Goal: Task Accomplishment & Management: Use online tool/utility

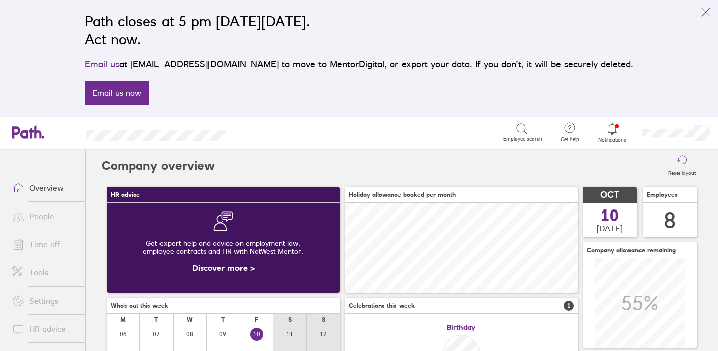
scroll to position [90, 233]
click at [705, 12] on icon "link" at bounding box center [706, 12] width 9 height 9
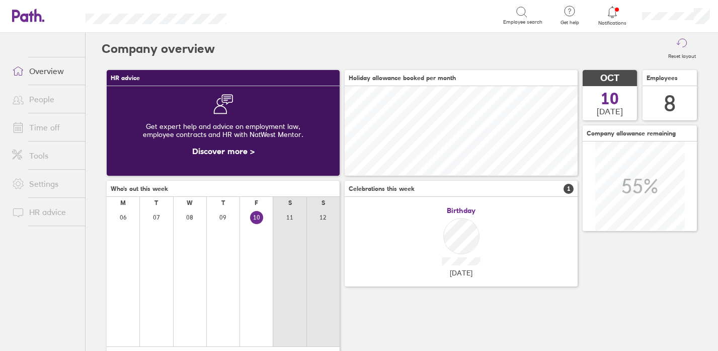
click at [41, 160] on link "Tools" at bounding box center [44, 155] width 81 height 20
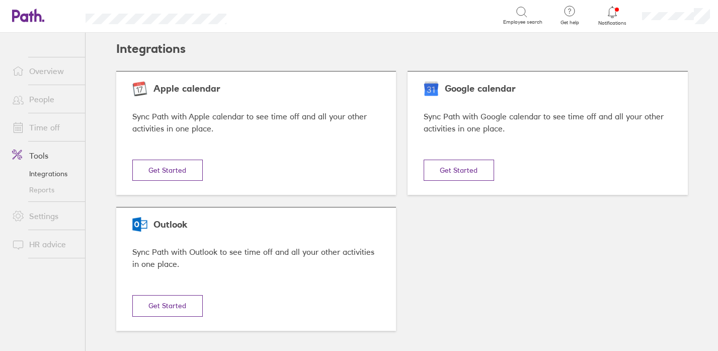
click at [42, 192] on link "Reports" at bounding box center [44, 190] width 81 height 16
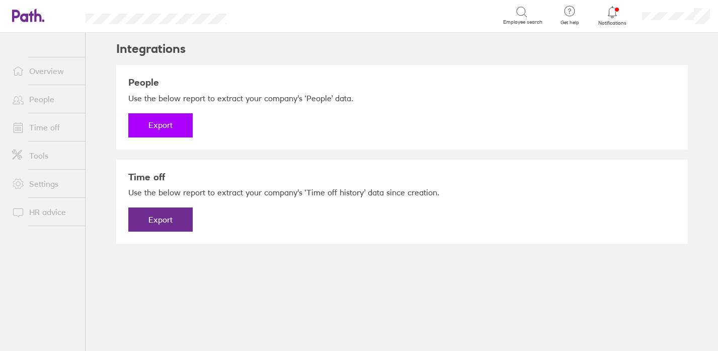
click at [160, 125] on button "Export" at bounding box center [160, 125] width 64 height 24
click at [170, 126] on link "Download" at bounding box center [160, 125] width 64 height 24
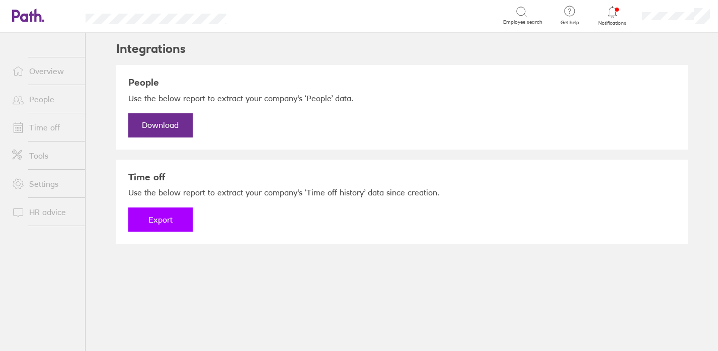
click at [166, 220] on button "Export" at bounding box center [160, 219] width 64 height 24
click at [166, 220] on link "Download" at bounding box center [160, 219] width 64 height 24
